Goal: Navigation & Orientation: Understand site structure

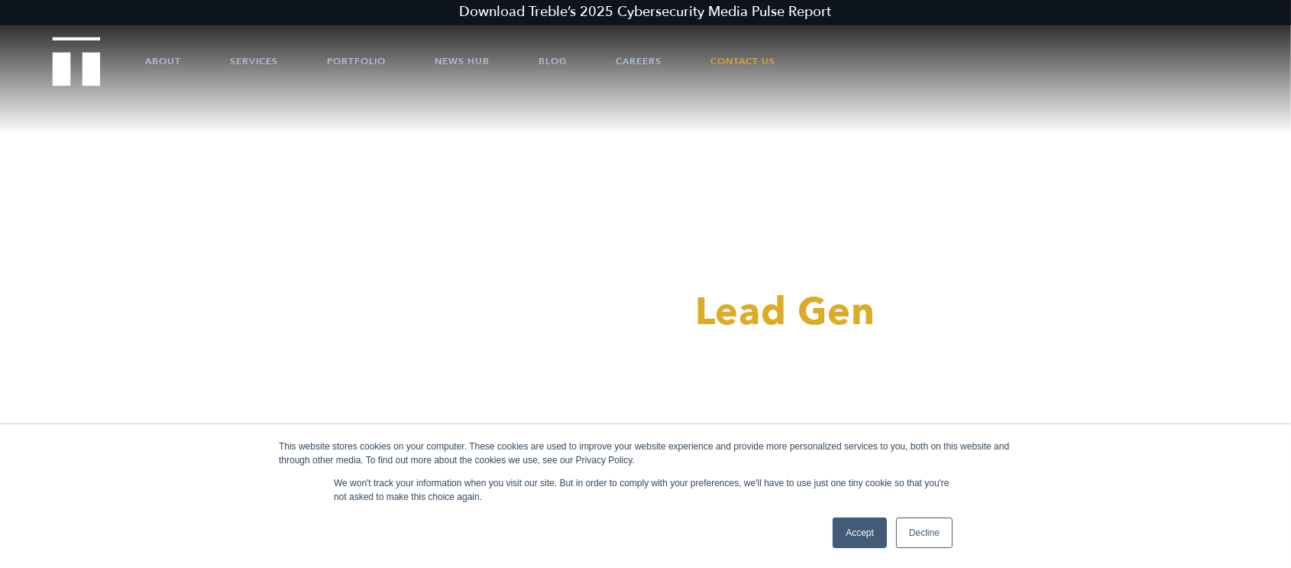
click at [921, 535] on link "Decline" at bounding box center [924, 532] width 57 height 31
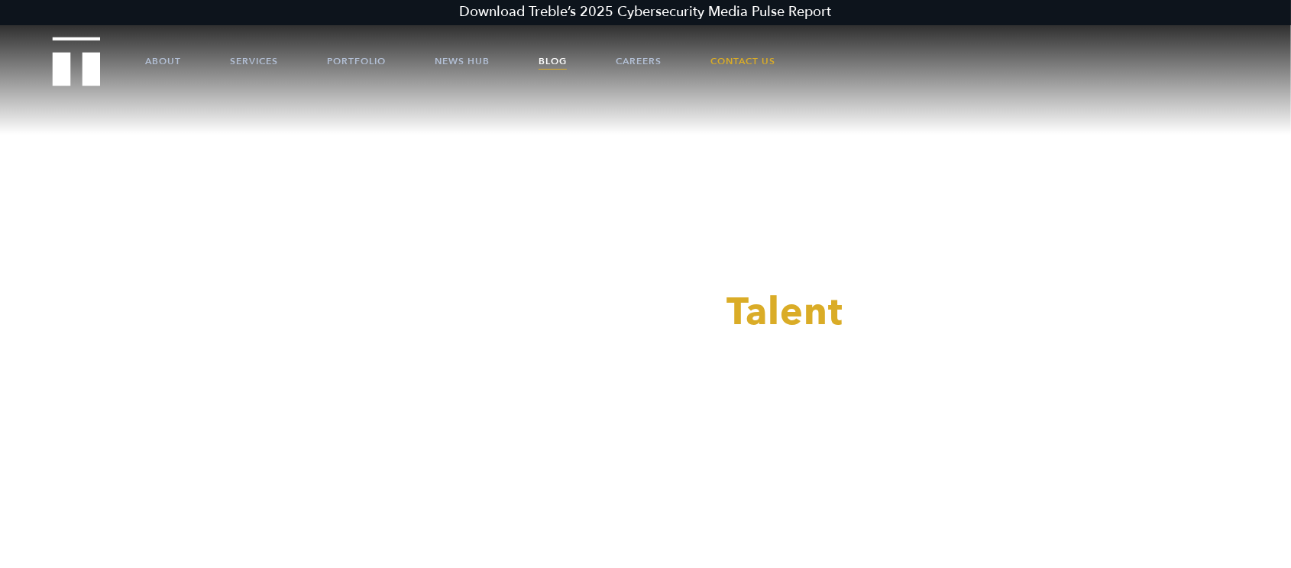
click at [553, 58] on link "Blog" at bounding box center [553, 61] width 28 height 46
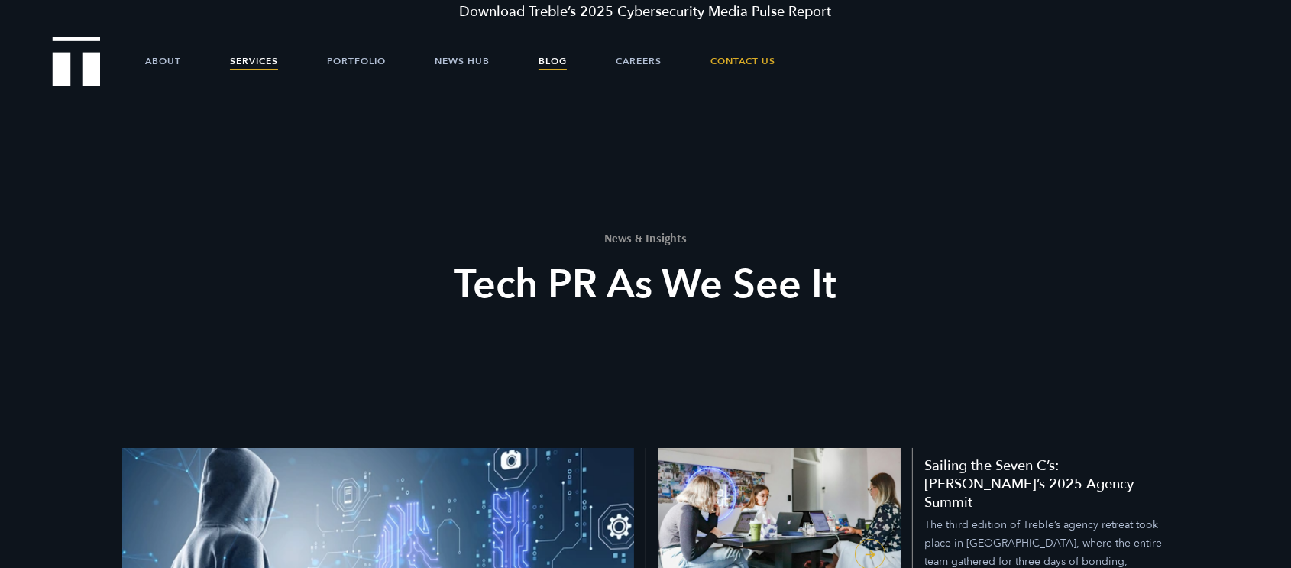
click at [241, 57] on link "Services" at bounding box center [254, 61] width 48 height 46
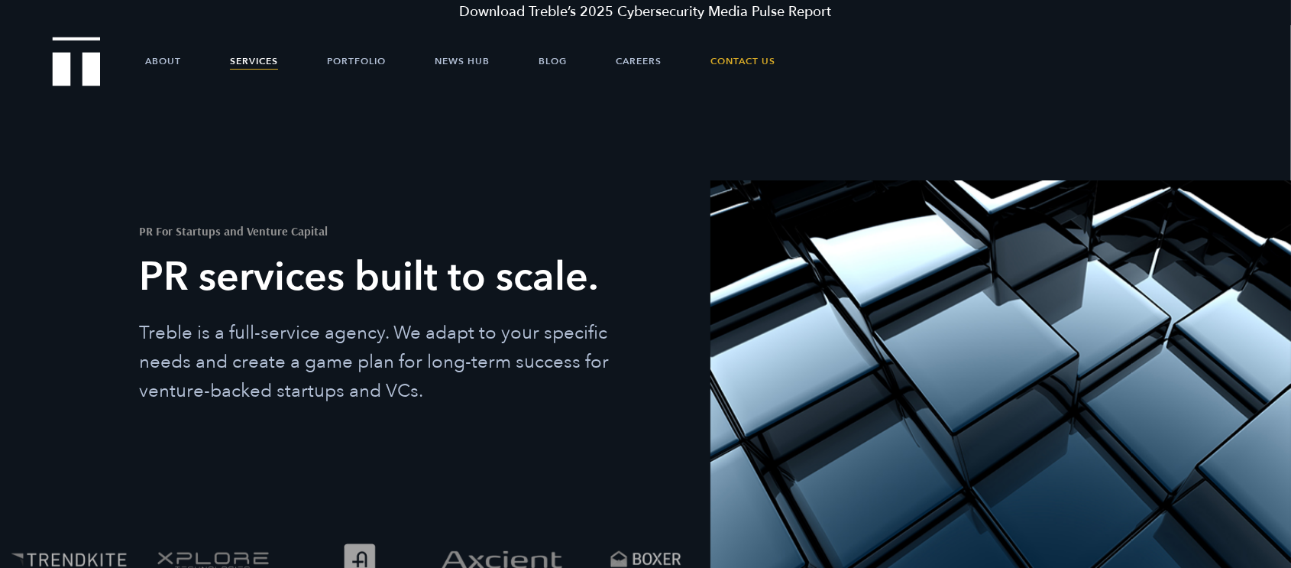
click at [205, 228] on h2 "PR For Startups and Venture Capital" at bounding box center [390, 231] width 502 height 12
copy div "PR For Startups and Venture Capital"
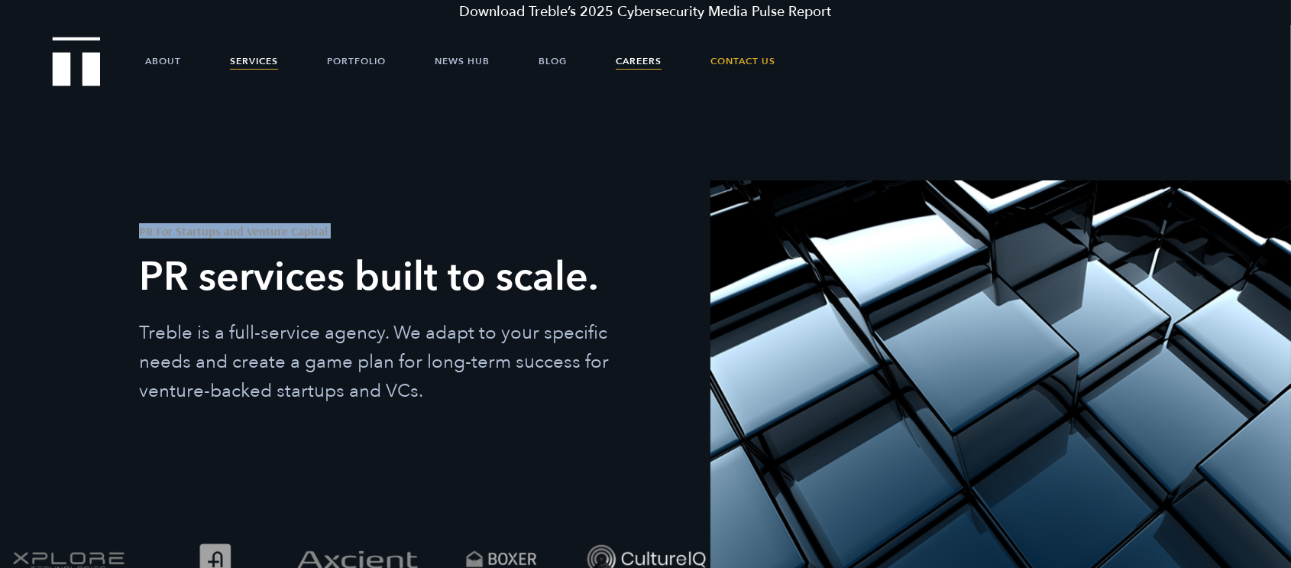
click at [647, 61] on link "Careers" at bounding box center [639, 61] width 46 height 46
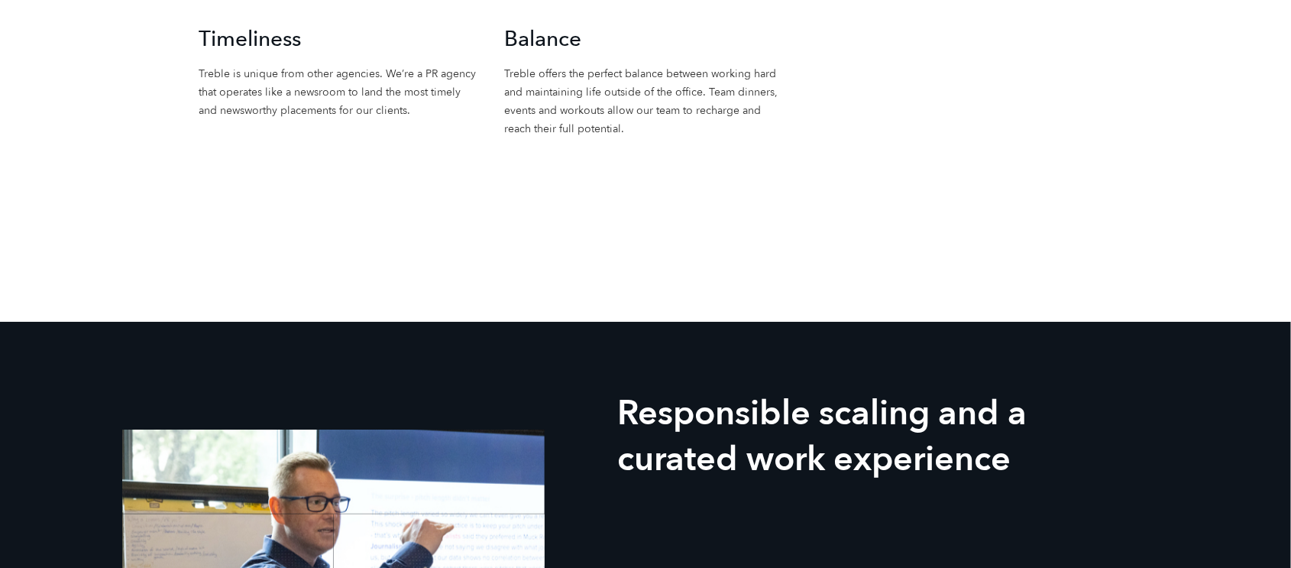
scroll to position [1681, 0]
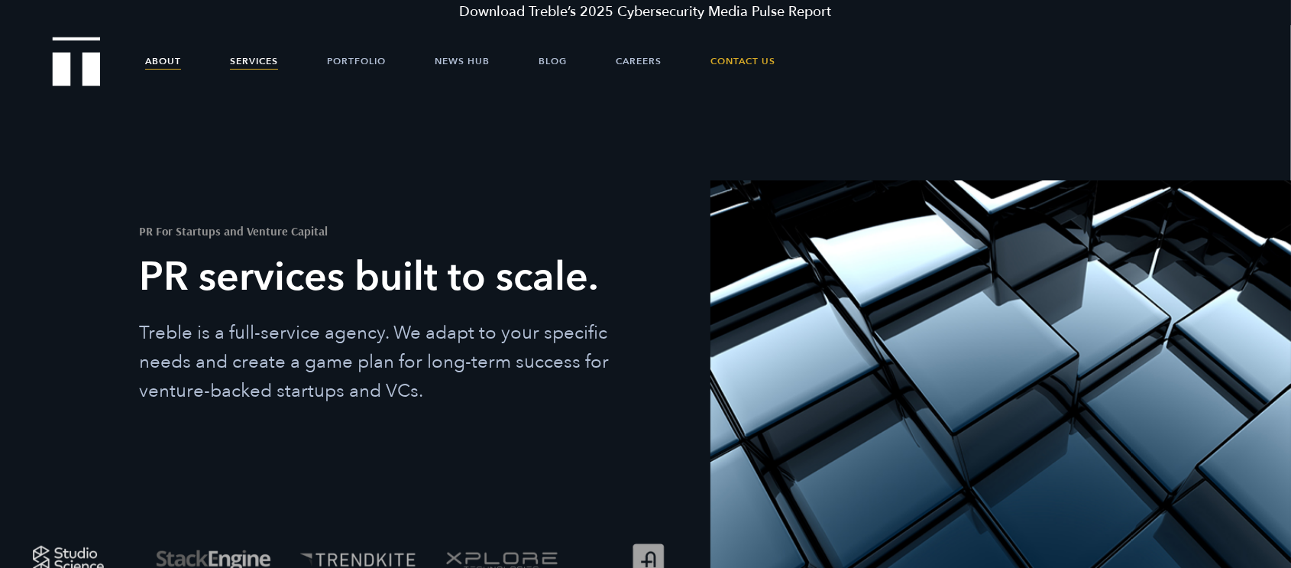
click at [155, 60] on link "About" at bounding box center [163, 61] width 36 height 46
